Goal: Information Seeking & Learning: Learn about a topic

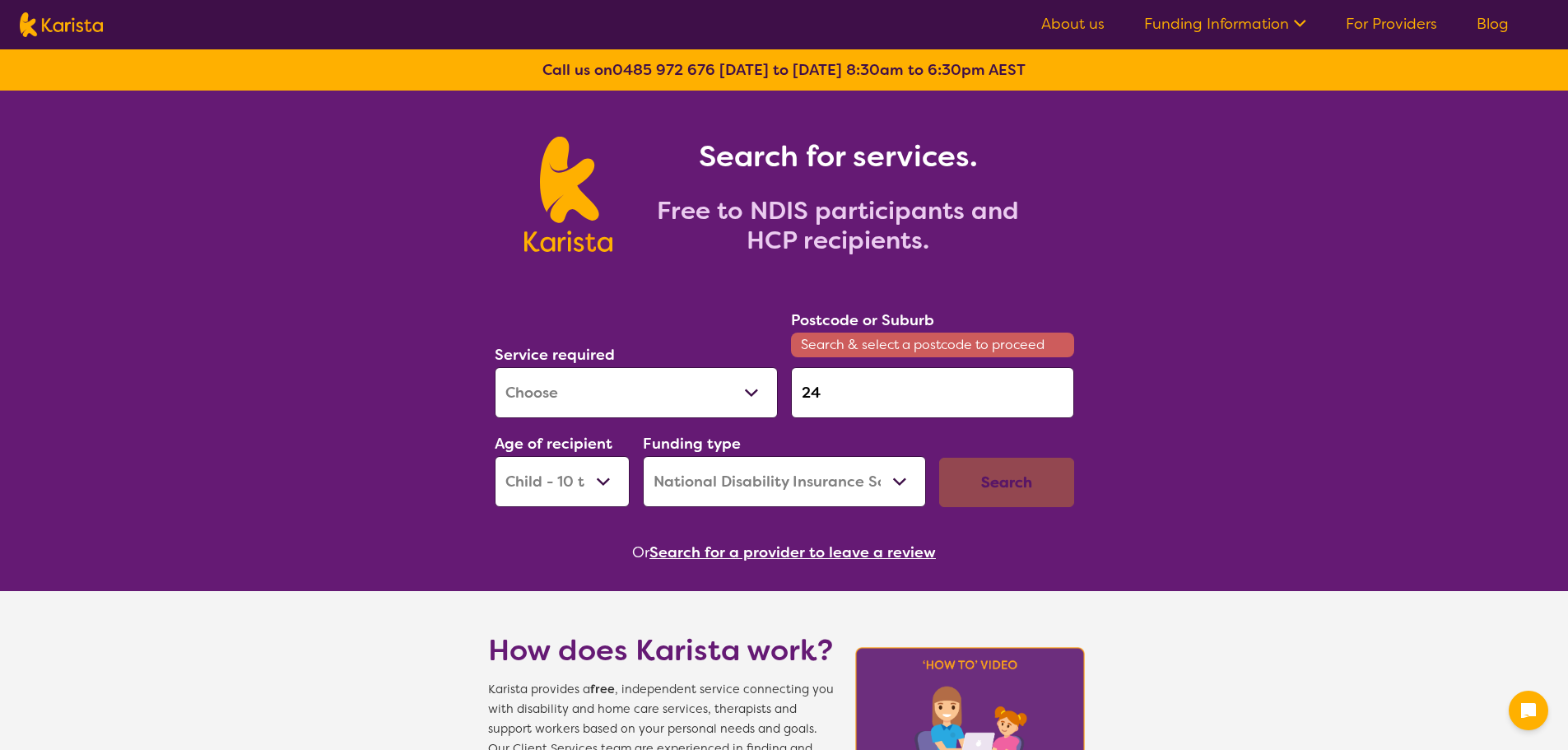
select select "[MEDICAL_DATA]"
select select "CH"
select select "NDIS"
type input "2"
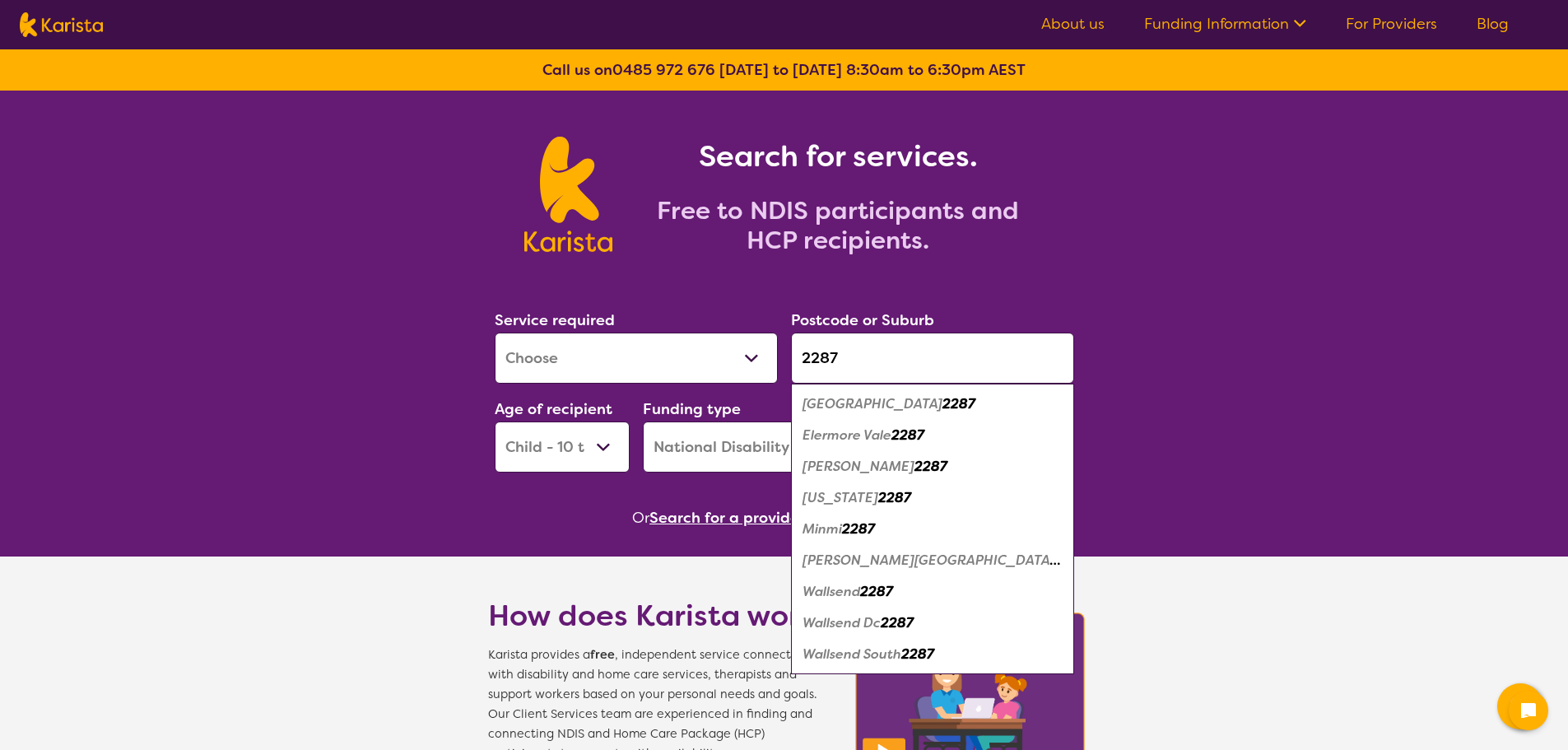
type input "2287"
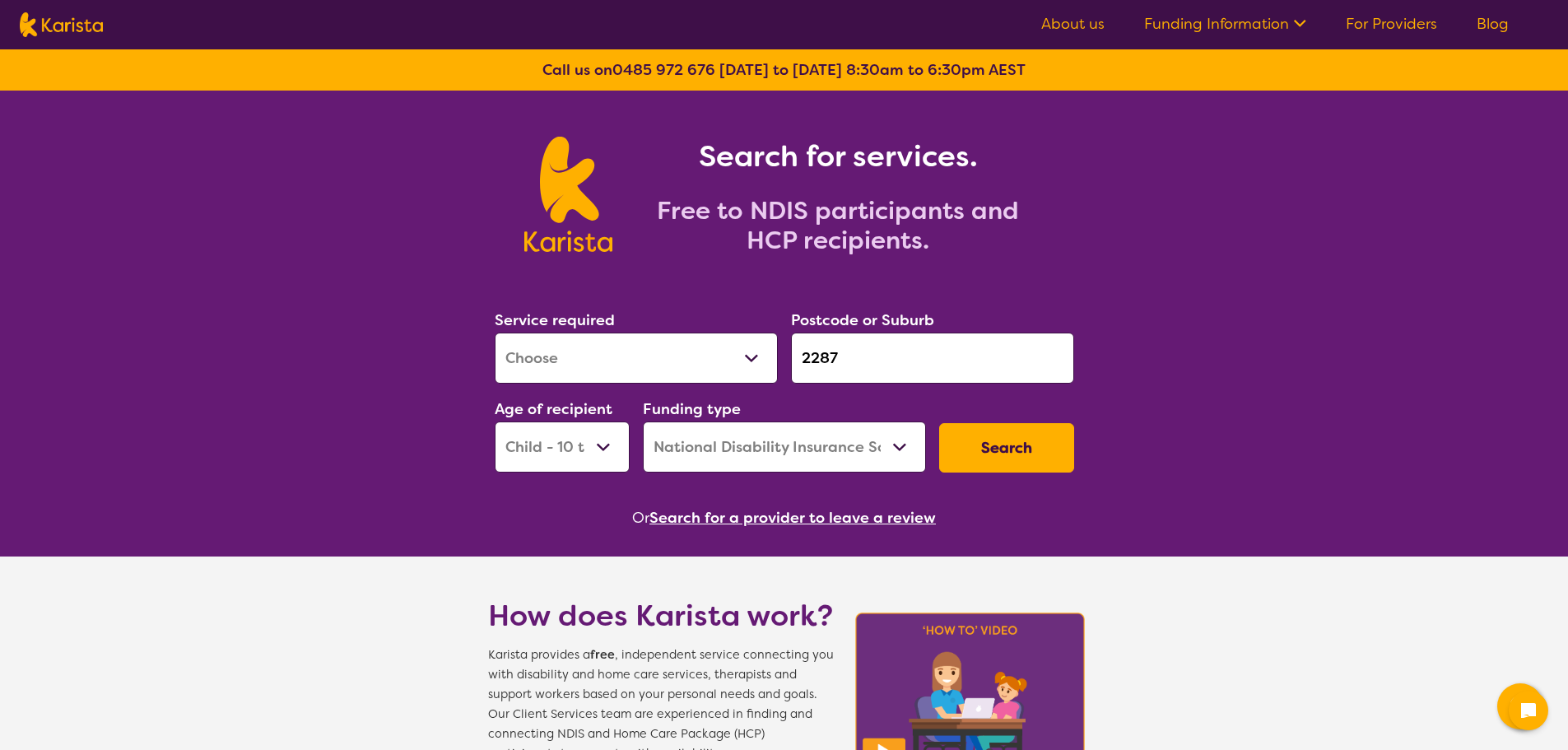
click at [579, 456] on select "Early Childhood - 0 to 9 Child - 10 to 11 Adolescent - 12 to 17 Adult - 18 to 6…" at bounding box center [562, 446] width 135 height 51
select select "EC"
click at [495, 421] on select "Early Childhood - 0 to 9 Child - 10 to 11 Adolescent - 12 to 17 Adult - 18 to 6…" at bounding box center [562, 446] width 135 height 51
click at [1027, 456] on button "Search" at bounding box center [1006, 448] width 135 height 50
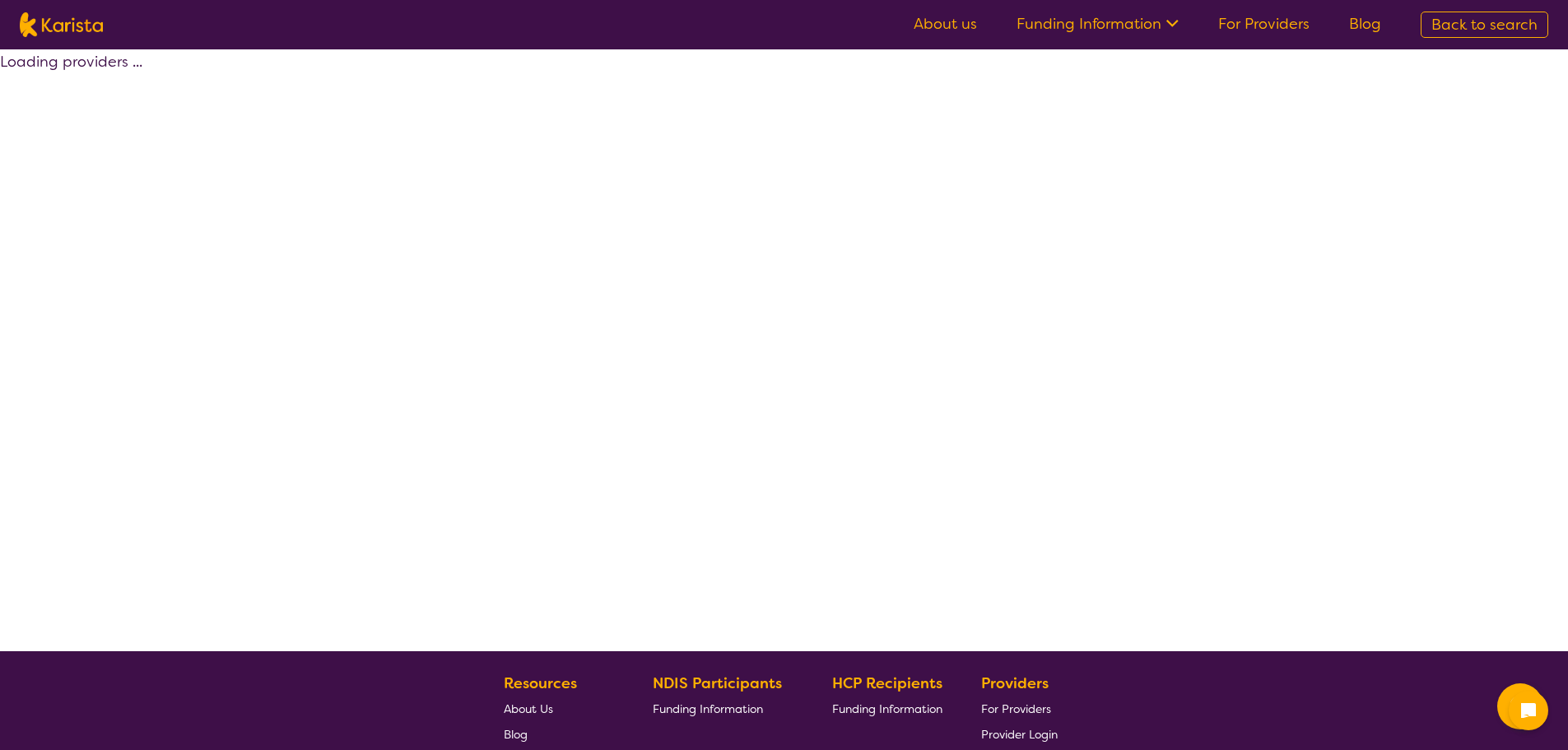
select select "by_score"
